Goal: Navigation & Orientation: Find specific page/section

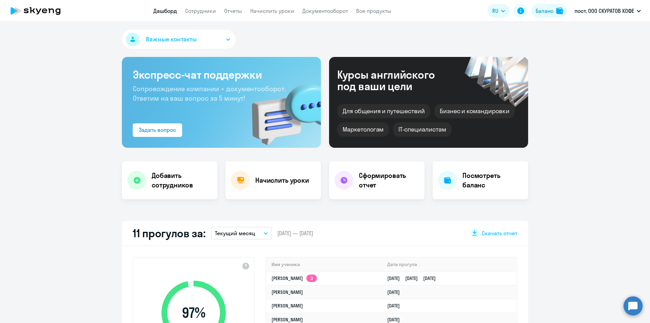
select select "30"
click at [187, 6] on app-header "Дашборд Сотрудники Отчеты Начислить уроки Документооборот Все продукты Дашборд …" at bounding box center [325, 11] width 650 height 22
click at [189, 11] on link "Сотрудники" at bounding box center [200, 10] width 31 height 7
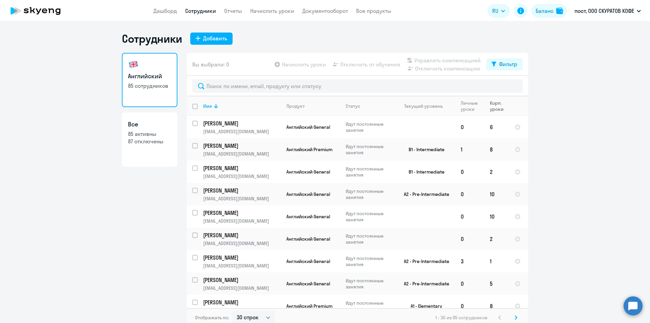
click at [496, 106] on div "Корп. уроки" at bounding box center [499, 106] width 19 height 12
click at [498, 107] on div "Корп. уроки" at bounding box center [499, 106] width 19 height 12
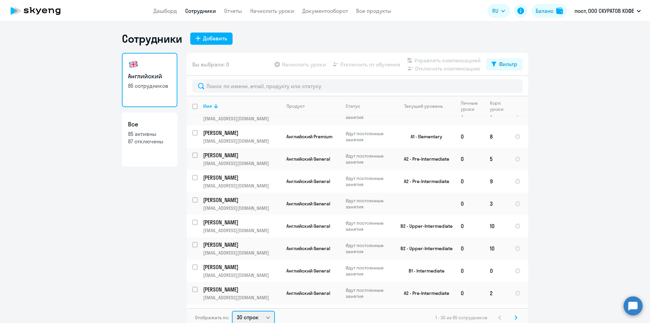
click at [261, 318] on select "30 строк 50 строк 100 строк" at bounding box center [253, 317] width 43 height 14
select select "100"
click at [232, 309] on select "30 строк 50 строк 100 строк" at bounding box center [253, 316] width 43 height 14
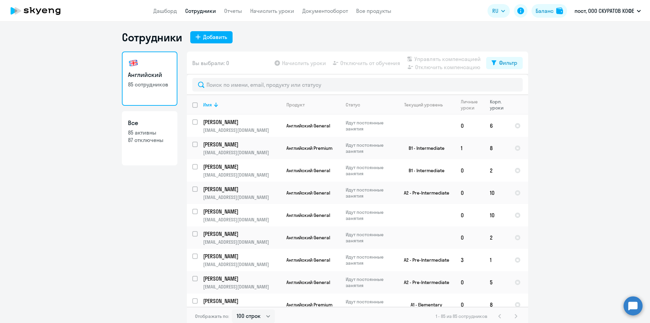
click at [497, 108] on div "Корп. уроки" at bounding box center [499, 104] width 19 height 12
click at [461, 105] on div "Личные уроки" at bounding box center [472, 104] width 23 height 12
click at [348, 107] on div "Статус" at bounding box center [353, 105] width 15 height 6
click at [212, 106] on icon at bounding box center [216, 105] width 8 height 8
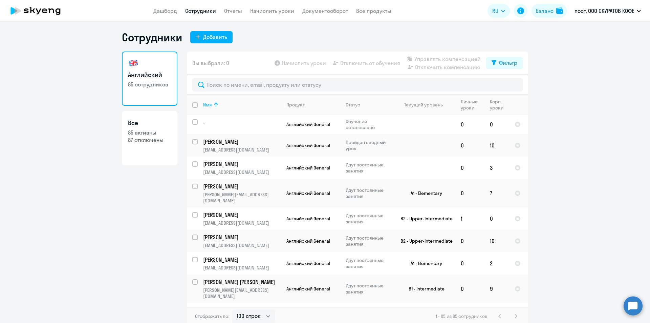
click at [212, 106] on icon at bounding box center [216, 105] width 8 height 8
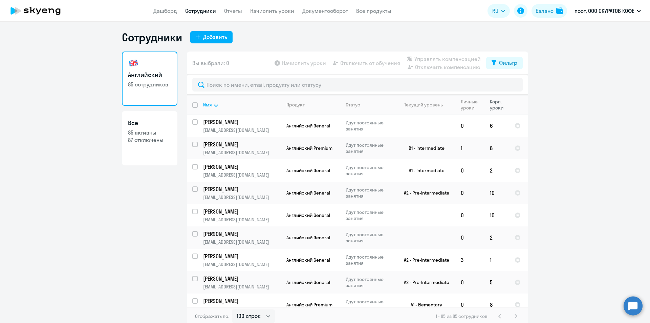
click at [500, 112] on th "Корп. уроки" at bounding box center [496, 105] width 25 height 20
drag, startPoint x: 496, startPoint y: 106, endPoint x: 485, endPoint y: 104, distance: 11.4
click at [490, 106] on div "Корп. уроки" at bounding box center [499, 104] width 19 height 12
click at [485, 104] on th "Корп. уроки" at bounding box center [496, 105] width 25 height 20
click at [204, 101] on th "Имя" at bounding box center [239, 105] width 83 height 20
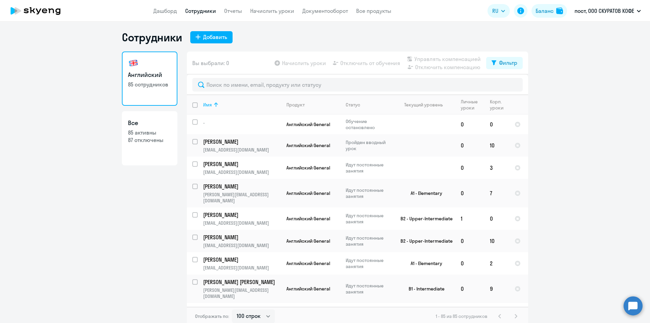
click at [204, 101] on th "Имя" at bounding box center [239, 105] width 83 height 20
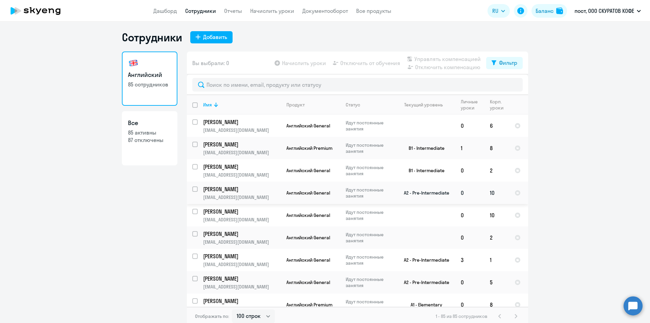
click at [332, 188] on td "Английский General" at bounding box center [310, 192] width 59 height 22
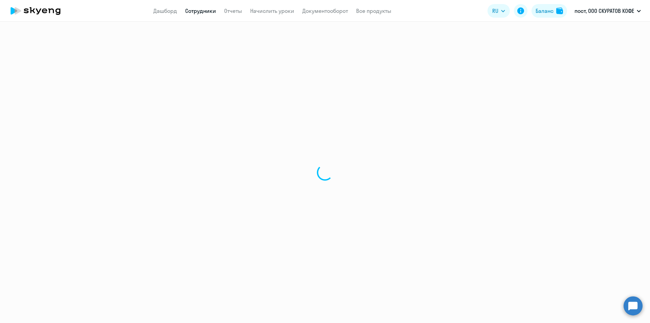
select select "english"
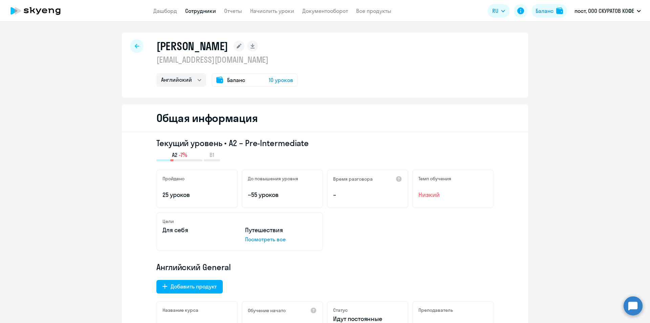
click at [126, 50] on div "[PERSON_NAME] [EMAIL_ADDRESS][DOMAIN_NAME] Английский Баланс 10 уроков" at bounding box center [325, 64] width 406 height 65
click at [140, 44] on div at bounding box center [137, 46] width 14 height 14
select select "30"
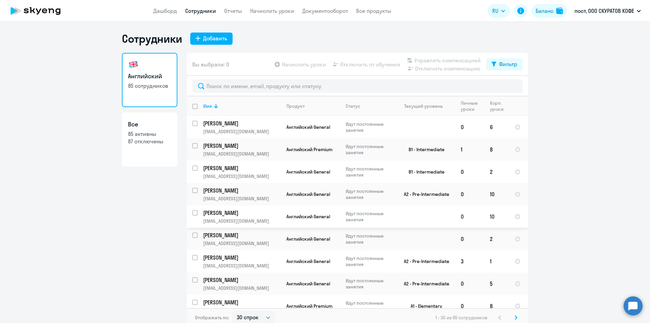
click at [417, 217] on td at bounding box center [423, 216] width 63 height 22
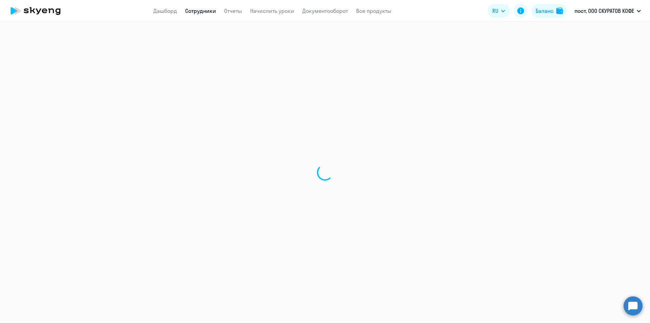
select select "english"
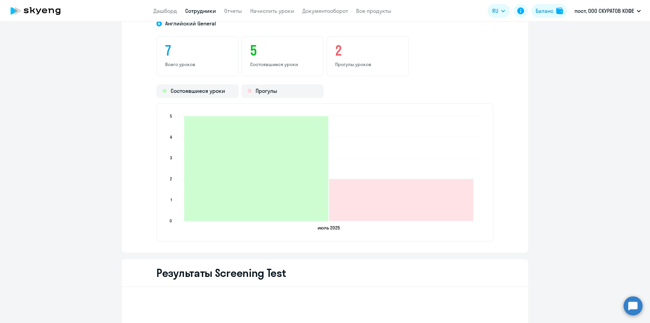
scroll to position [846, 0]
click at [167, 9] on link "Дашборд" at bounding box center [165, 10] width 24 height 7
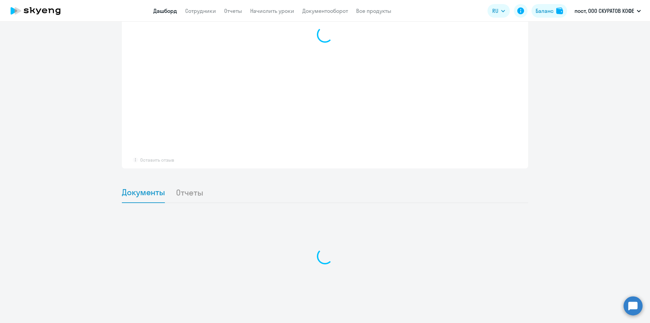
scroll to position [499, 0]
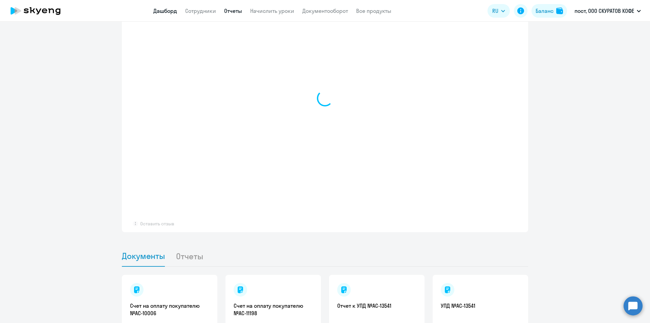
click at [224, 10] on link "Отчеты" at bounding box center [233, 10] width 18 height 7
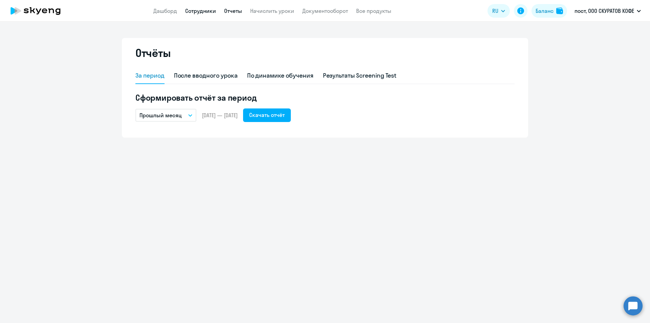
click at [214, 10] on link "Сотрудники" at bounding box center [200, 10] width 31 height 7
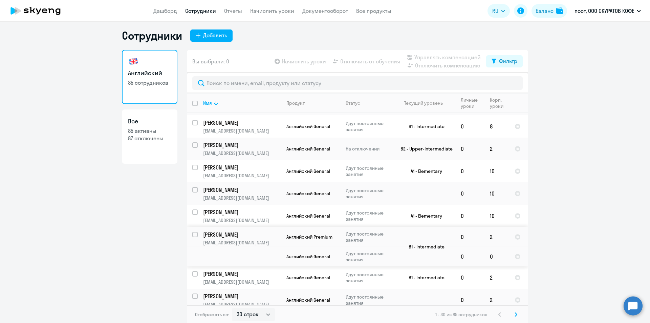
scroll to position [4, 0]
click at [243, 312] on select "30 строк 50 строк 100 строк" at bounding box center [253, 313] width 43 height 14
select select "100"
click at [232, 306] on select "30 строк 50 строк 100 строк" at bounding box center [253, 313] width 43 height 14
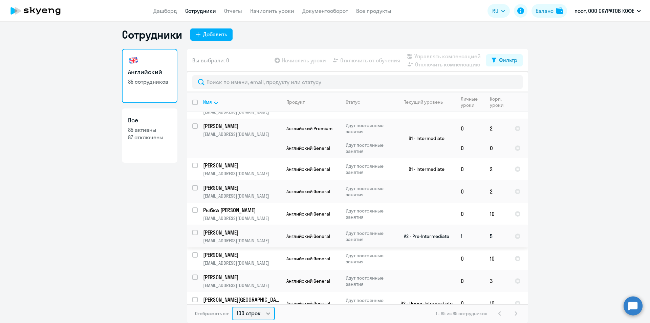
scroll to position [643, 0]
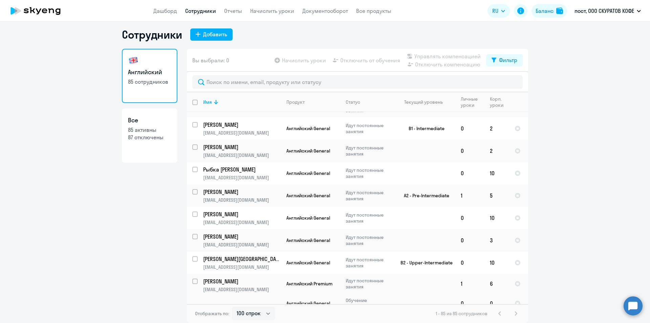
click at [633, 268] on ng-component "Сотрудники Добавить Английский 85 сотрудников Все 85 активны 87 отключены Вы вы…" at bounding box center [325, 175] width 650 height 295
click at [221, 255] on p "[PERSON_NAME][GEOGRAPHIC_DATA]" at bounding box center [241, 258] width 76 height 7
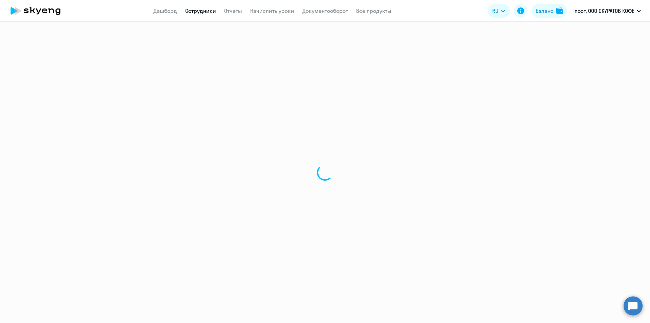
select select "english"
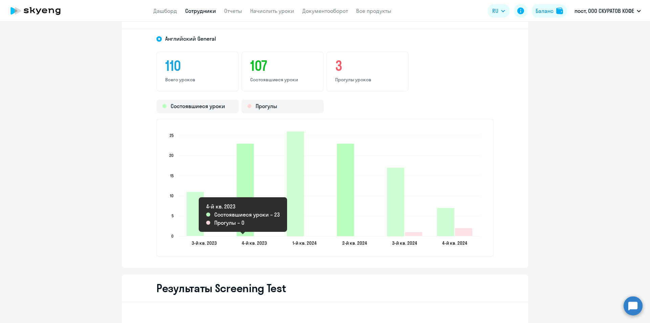
scroll to position [914, 0]
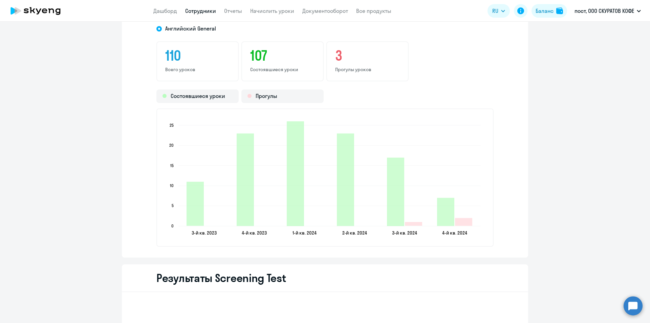
click at [198, 13] on link "Сотрудники" at bounding box center [200, 10] width 31 height 7
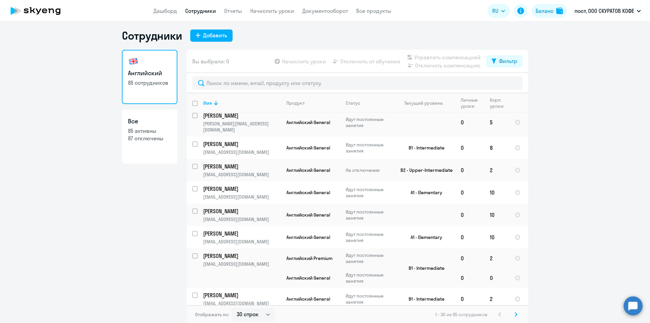
scroll to position [4, 0]
click at [253, 315] on select "30 строк 50 строк 100 строк" at bounding box center [253, 313] width 43 height 14
drag, startPoint x: 254, startPoint y: 306, endPoint x: 249, endPoint y: 306, distance: 5.8
click at [254, 303] on div "Вы выбрали: 0 Начислить уроки Отключить от обучения Управлять компенсацией Откл…" at bounding box center [357, 186] width 341 height 274
click at [245, 310] on select "30 строк 50 строк 100 строк" at bounding box center [253, 313] width 43 height 14
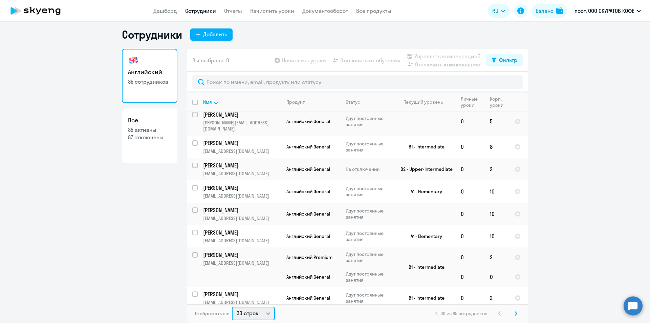
select select "100"
click at [232, 306] on select "30 строк 50 строк 100 строк" at bounding box center [253, 313] width 43 height 14
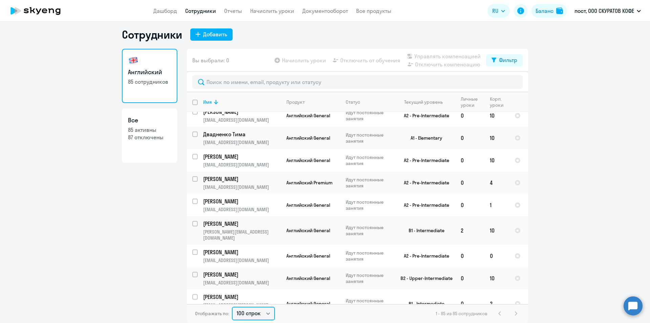
scroll to position [1738, 0]
